Goal: Navigation & Orientation: Find specific page/section

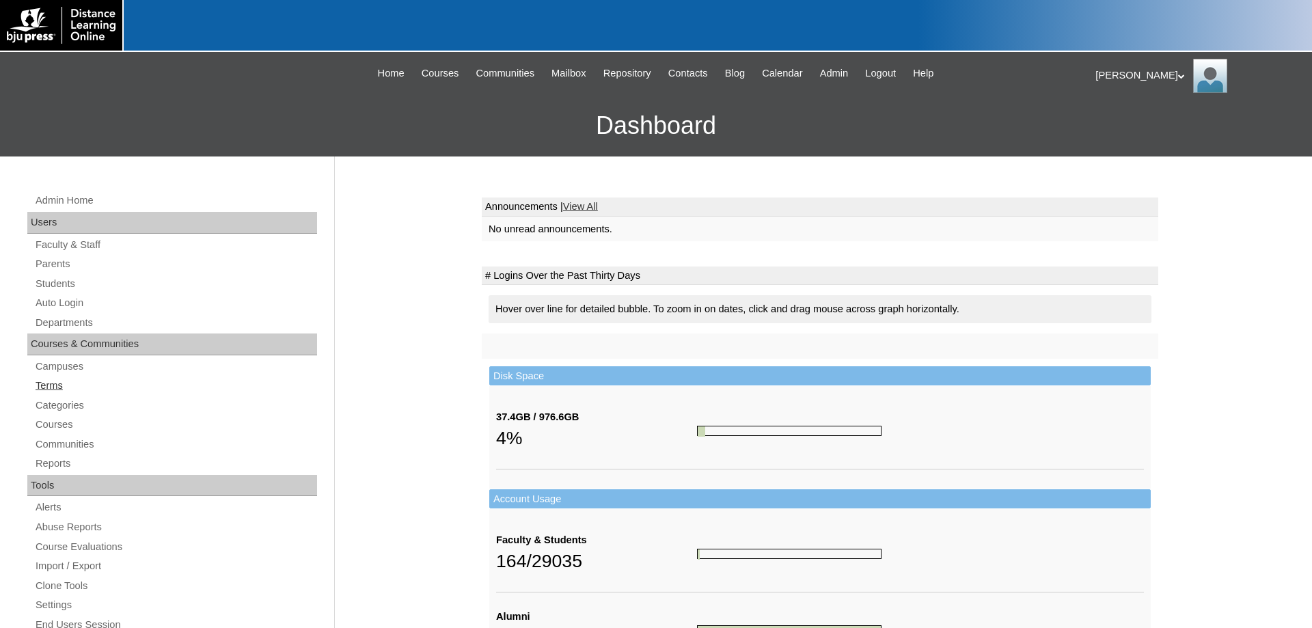
click at [53, 379] on link "Terms" at bounding box center [175, 385] width 283 height 17
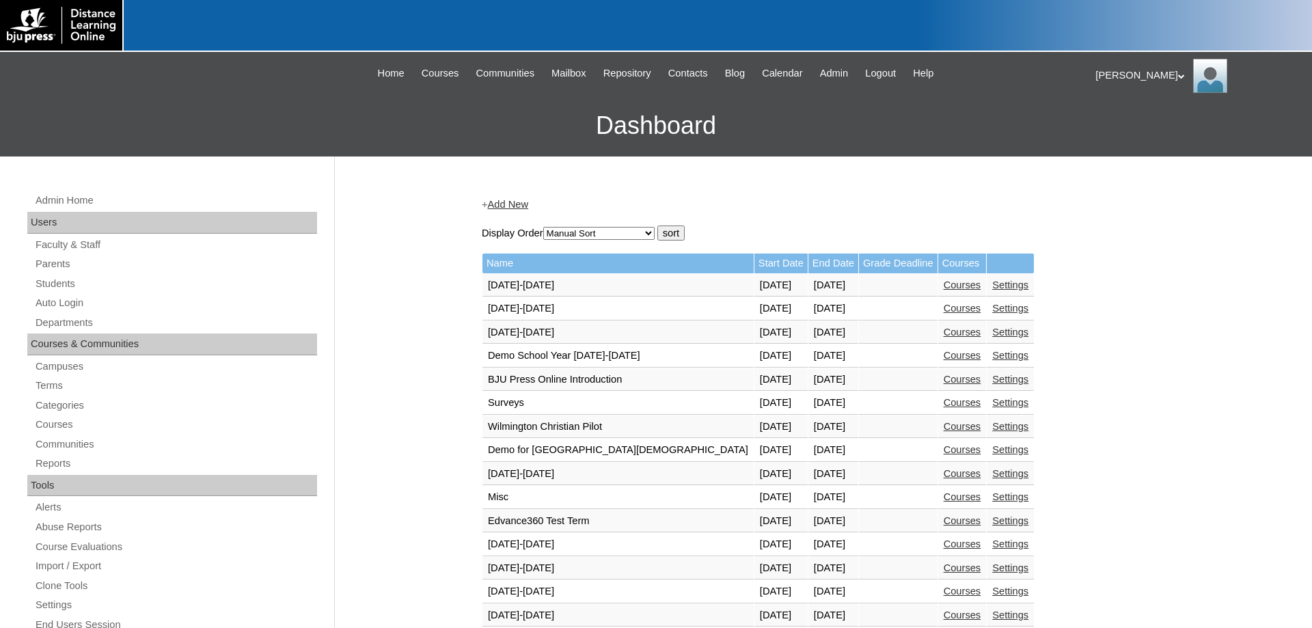
scroll to position [418, 0]
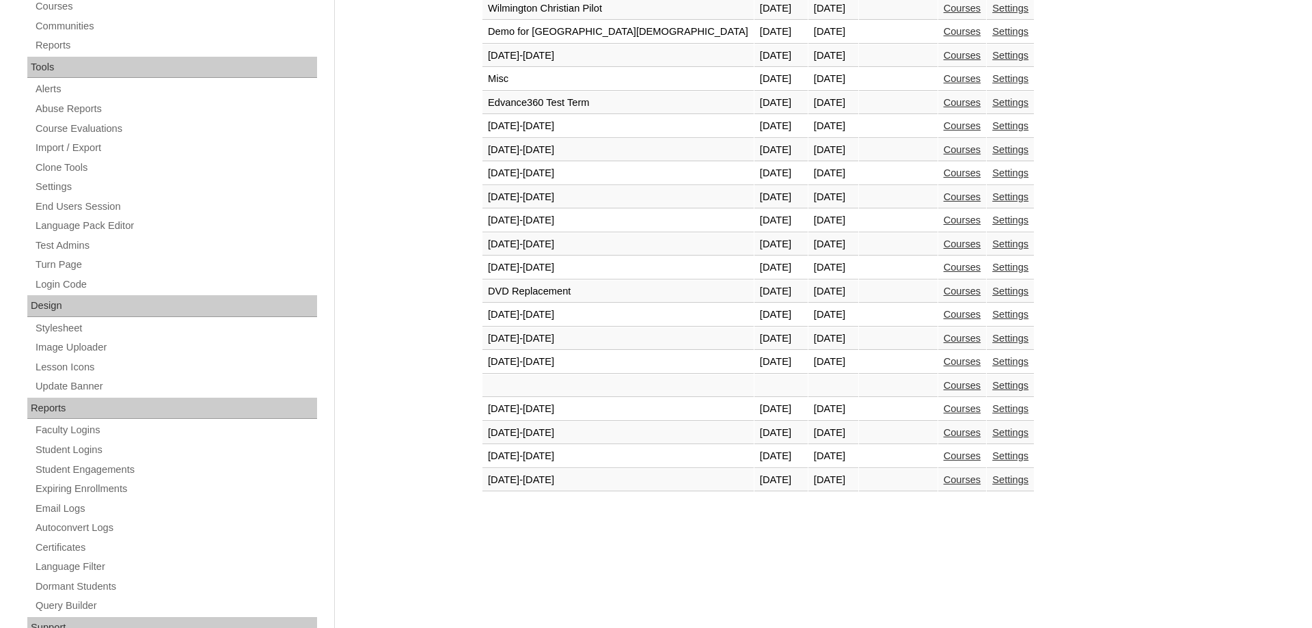
click at [944, 483] on link "Courses" at bounding box center [963, 479] width 38 height 11
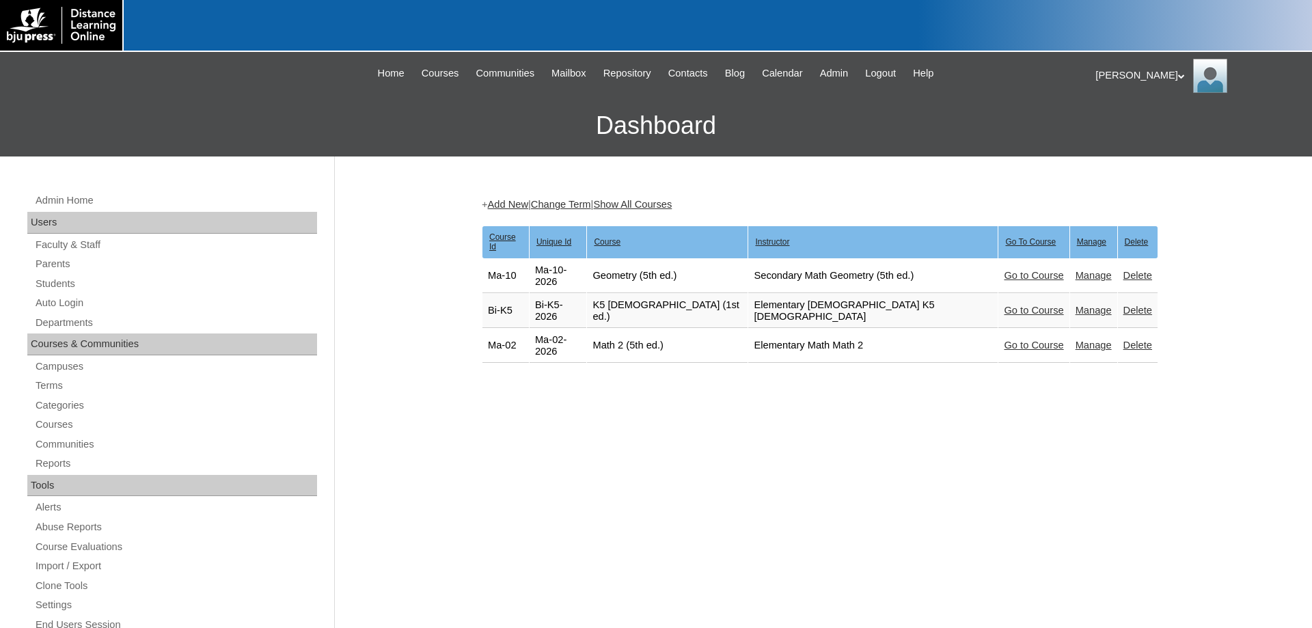
click at [1004, 340] on link "Go to Course" at bounding box center [1033, 345] width 59 height 11
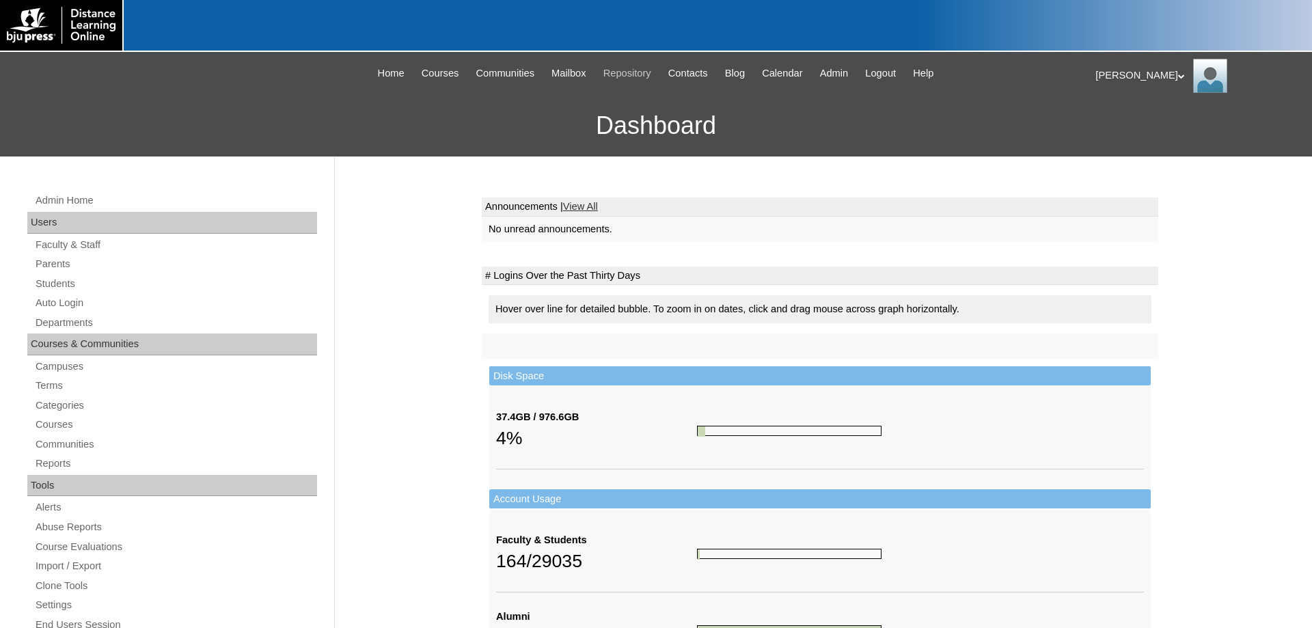
click at [616, 68] on span "Repository" at bounding box center [627, 74] width 48 height 16
click at [52, 383] on link "Terms" at bounding box center [175, 385] width 283 height 17
click at [42, 385] on link "Terms" at bounding box center [175, 385] width 283 height 17
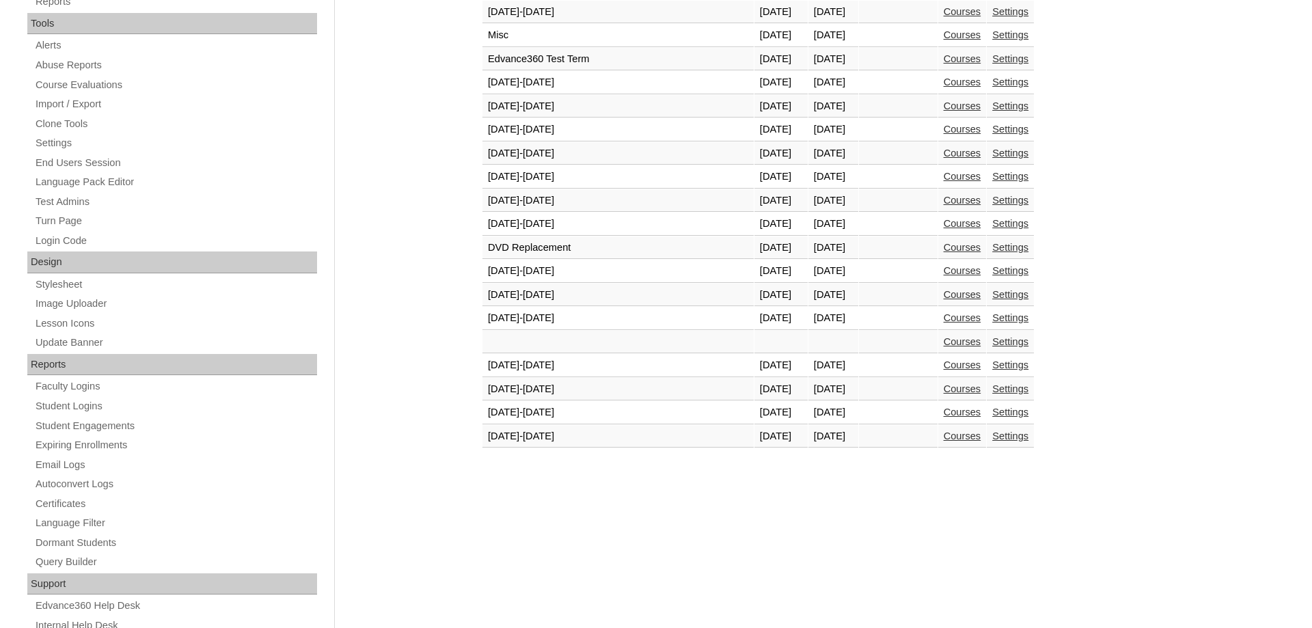
scroll to position [488, 0]
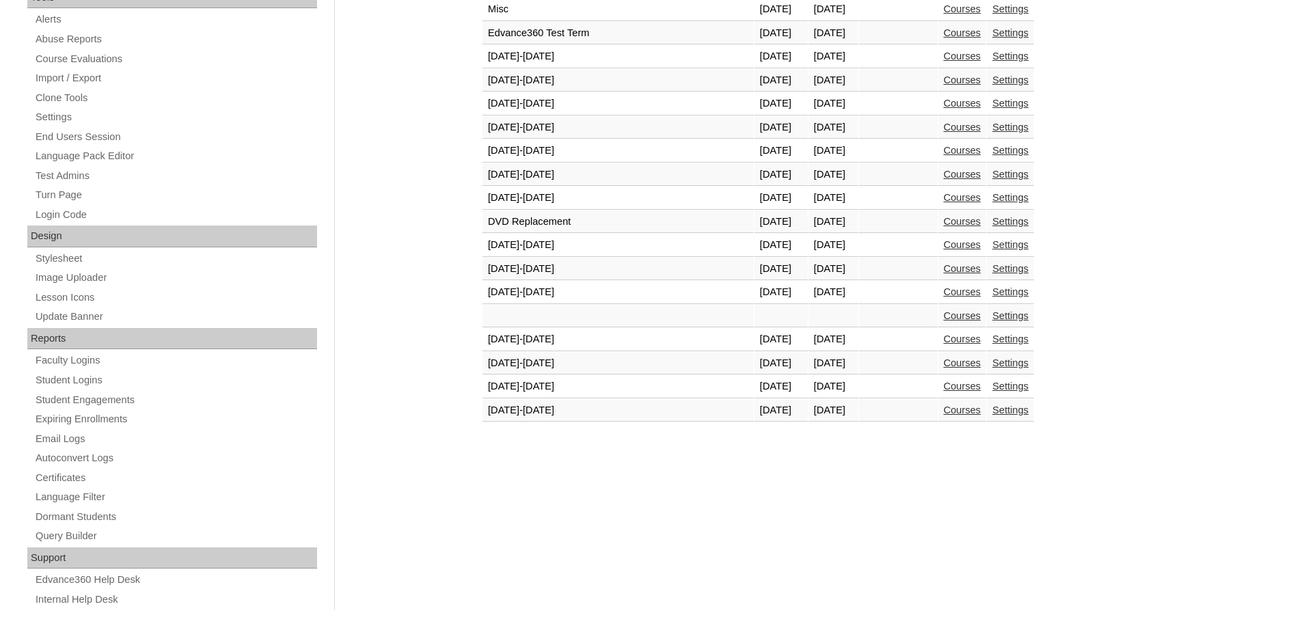
click at [944, 392] on link "Courses" at bounding box center [963, 386] width 38 height 11
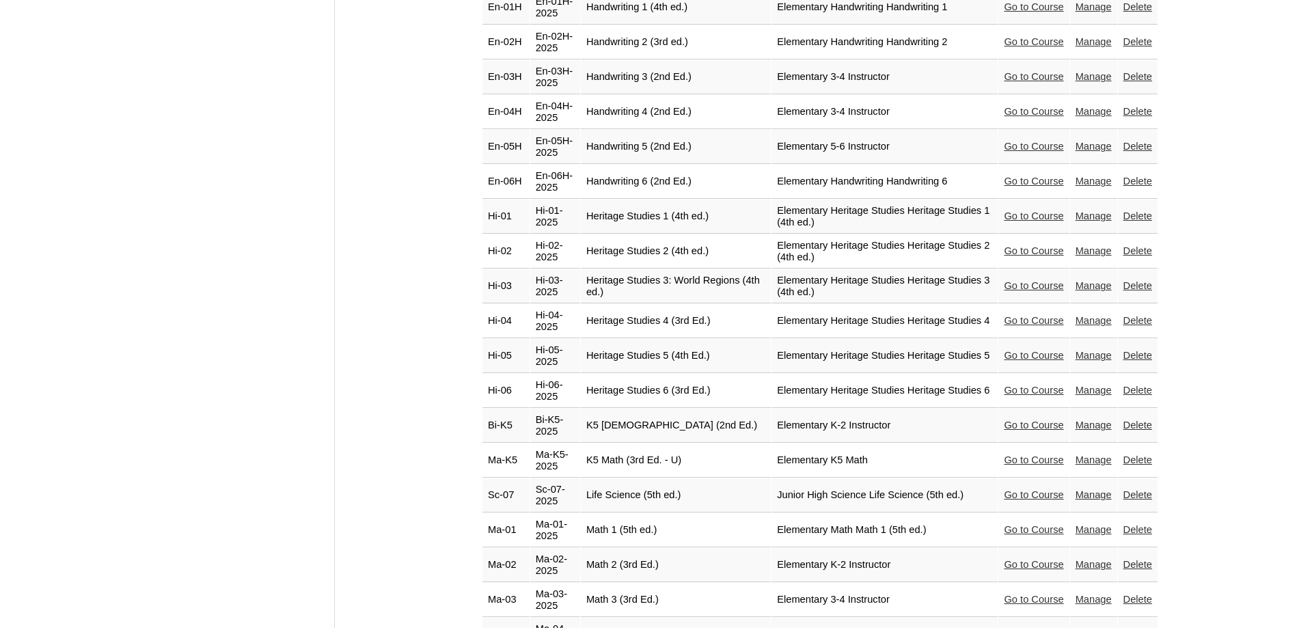
scroll to position [1882, 0]
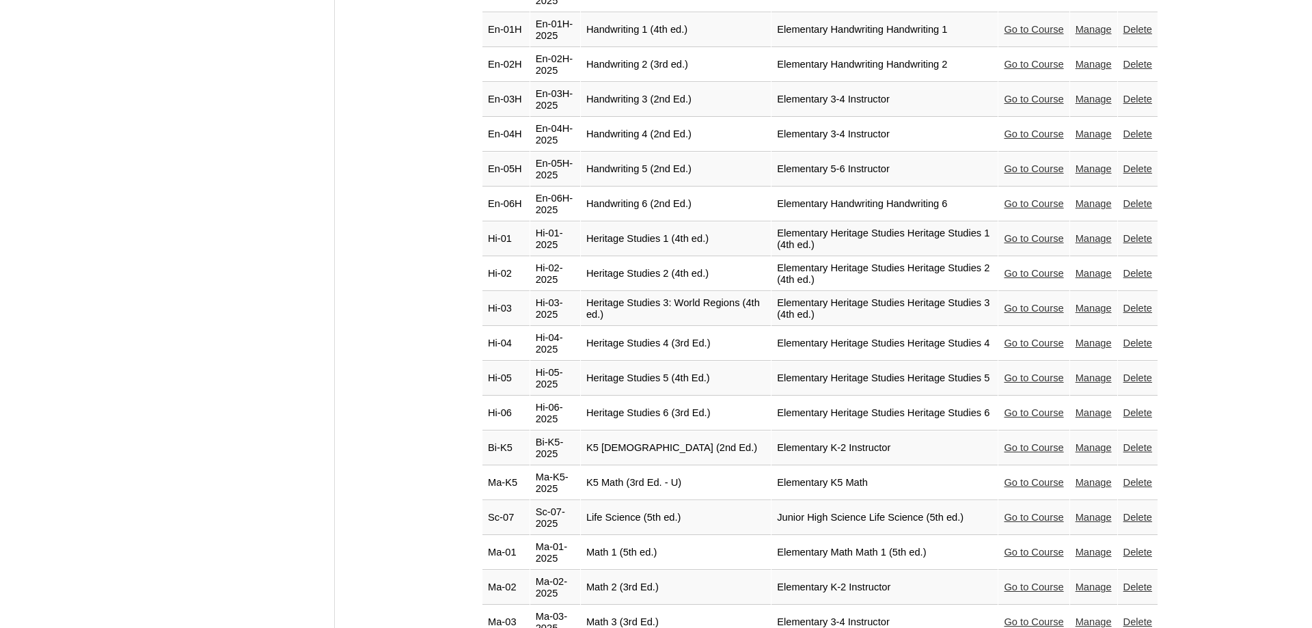
click at [1004, 547] on link "Go to Course" at bounding box center [1033, 552] width 59 height 11
